Goal: Information Seeking & Learning: Learn about a topic

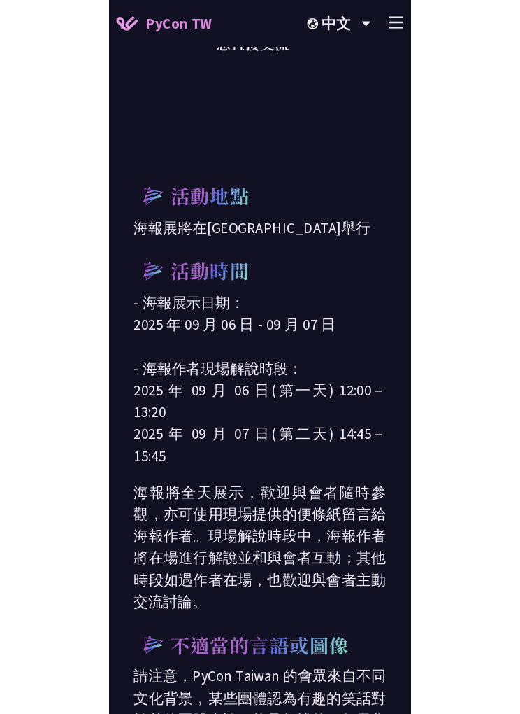
scroll to position [362, 0]
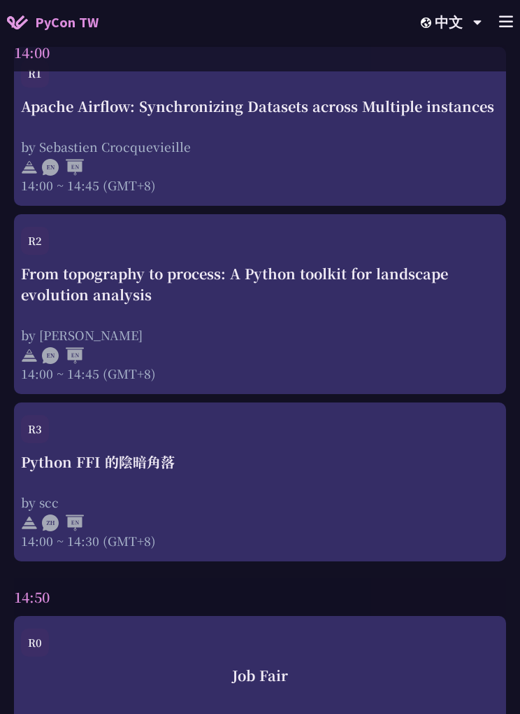
scroll to position [4542, 0]
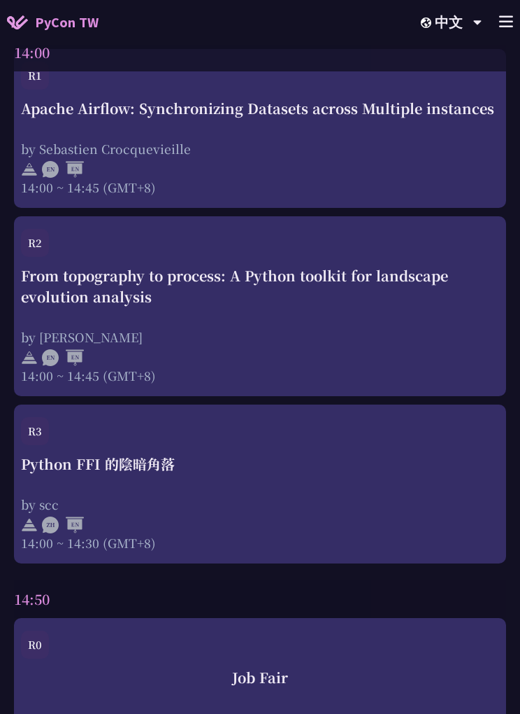
click at [292, 474] on div "Python FFI 的陰暗角落" at bounding box center [260, 463] width 478 height 21
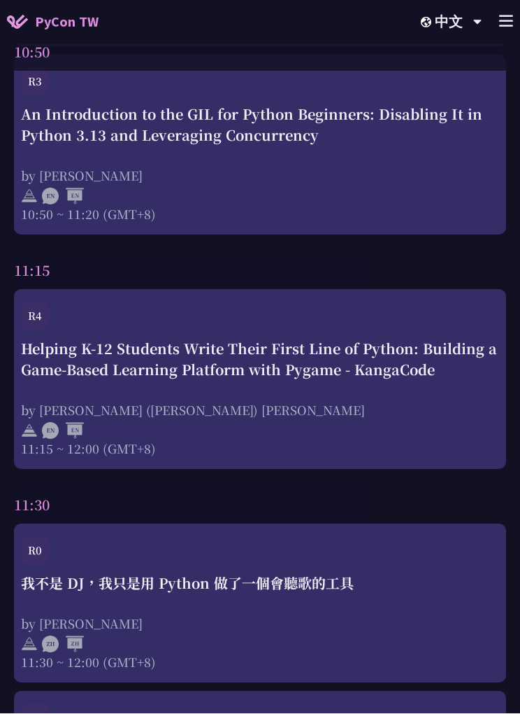
scroll to position [4542, 0]
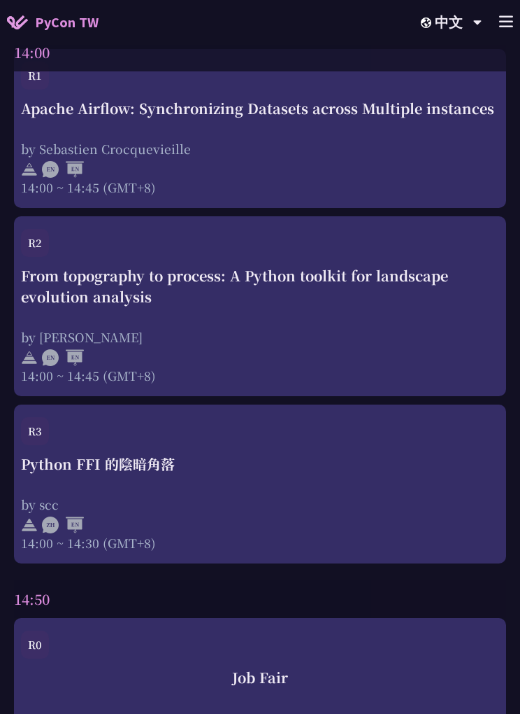
click at [248, 208] on div "R1 Apache Airflow: Synchronizing Datasets across Multiple instances by [PERSON_…" at bounding box center [260, 128] width 492 height 159
click at [295, 152] on div "by Sebastien Crocquevieille" at bounding box center [260, 148] width 478 height 17
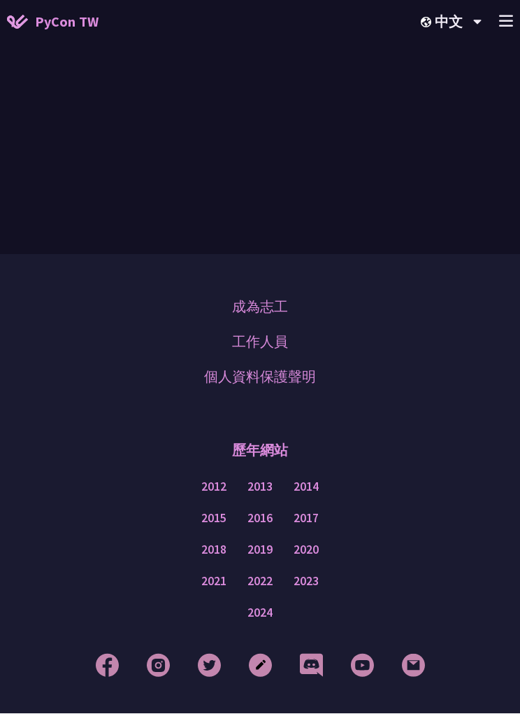
scroll to position [4542, 0]
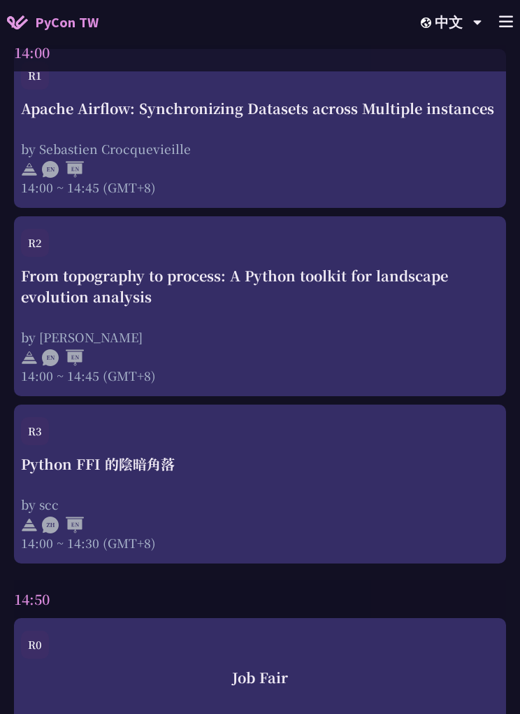
click at [258, 548] on div "14:00 ~ 14:30 (GMT+8)" at bounding box center [260, 542] width 478 height 17
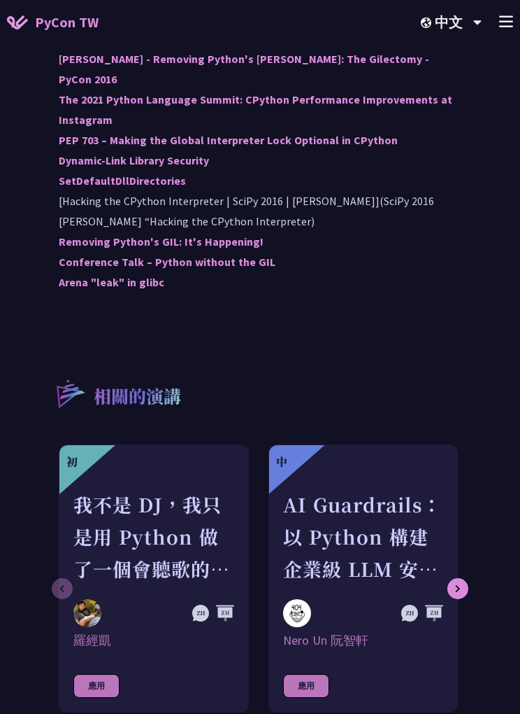
scroll to position [695, 0]
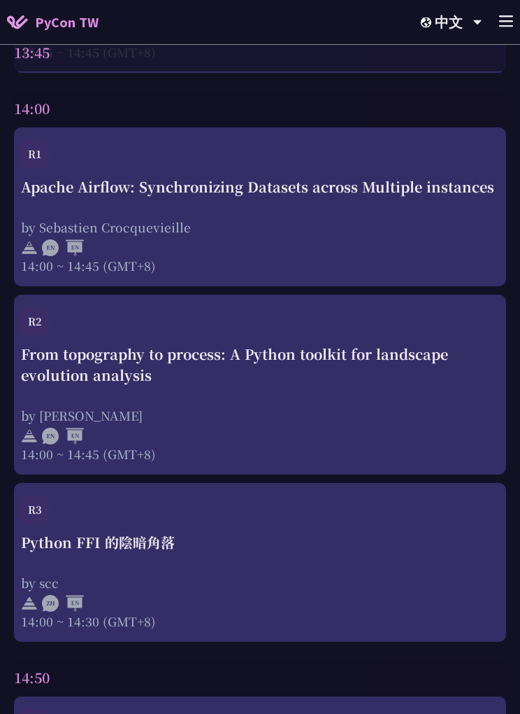
scroll to position [4464, 0]
click at [341, 441] on div at bounding box center [260, 433] width 478 height 21
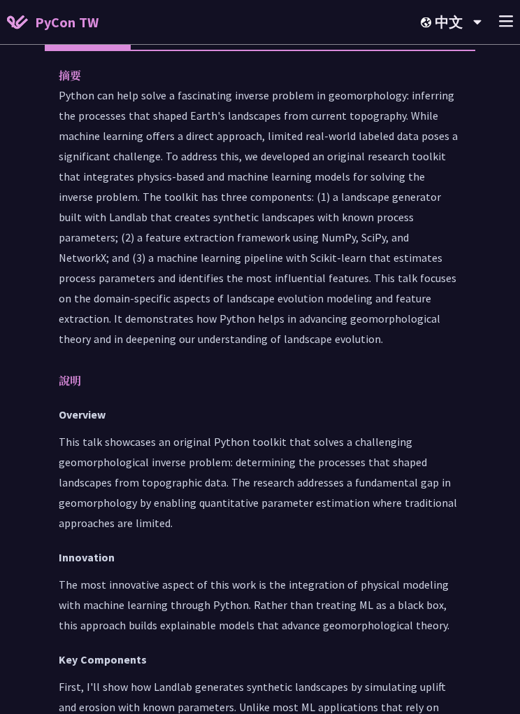
scroll to position [714, 0]
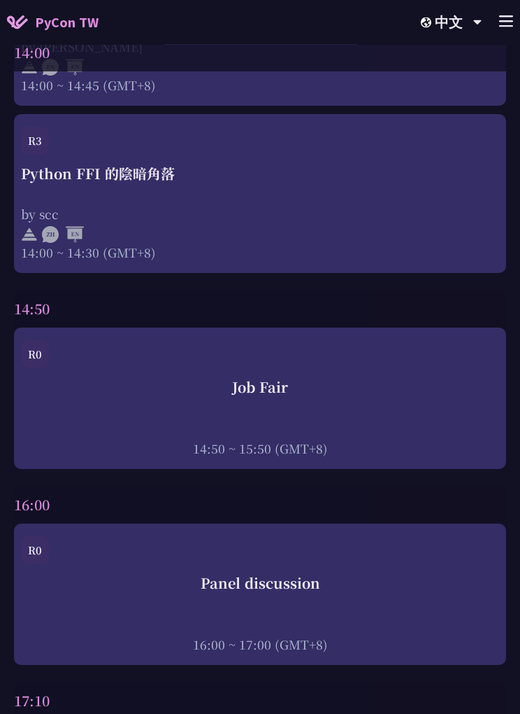
scroll to position [4834, 0]
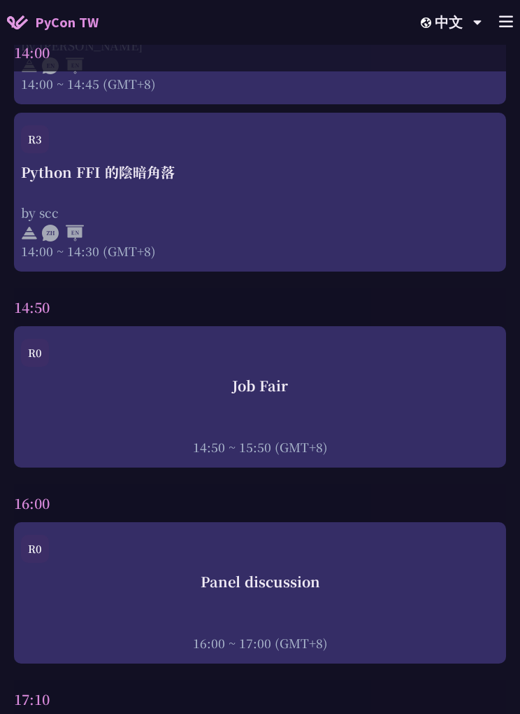
click at [221, 221] on div "by scc" at bounding box center [260, 212] width 478 height 17
